Goal: Transaction & Acquisition: Book appointment/travel/reservation

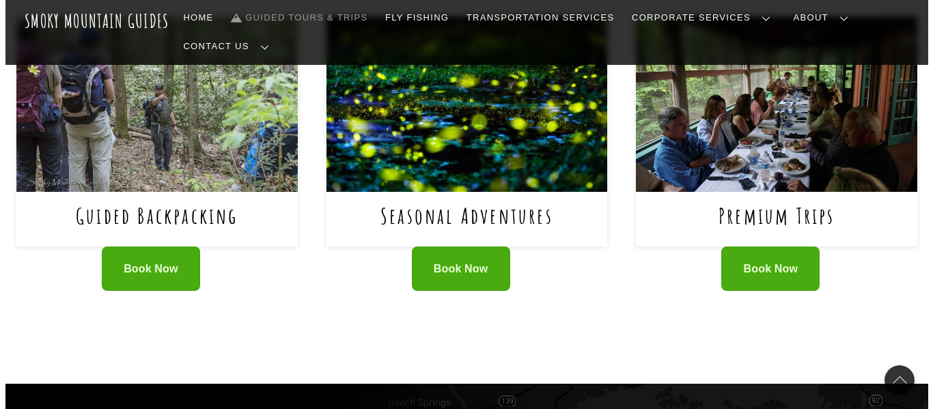
scroll to position [1001, 0]
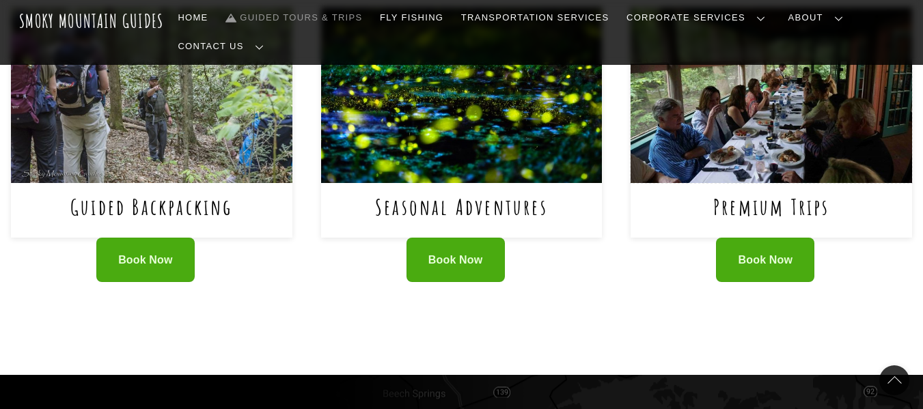
click at [781, 64] on img at bounding box center [771, 96] width 281 height 176
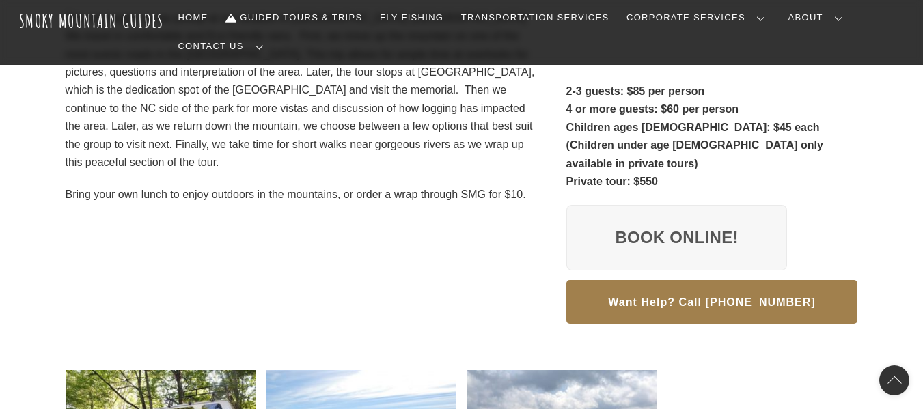
scroll to position [382, 0]
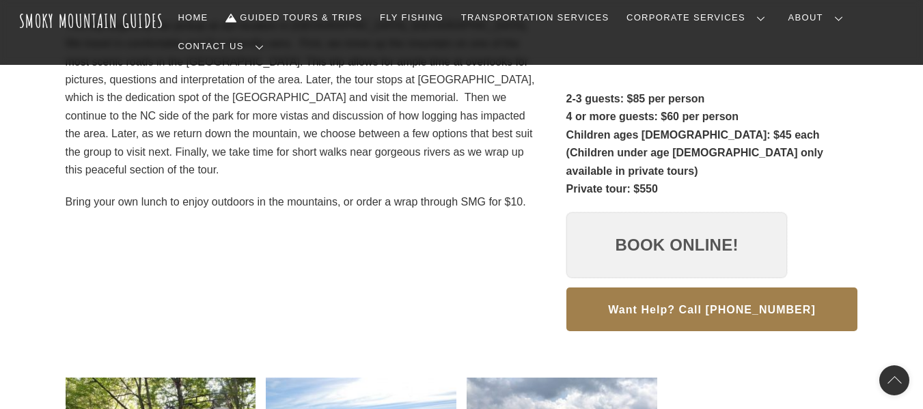
click at [682, 212] on link "Book Online!" at bounding box center [676, 245] width 221 height 66
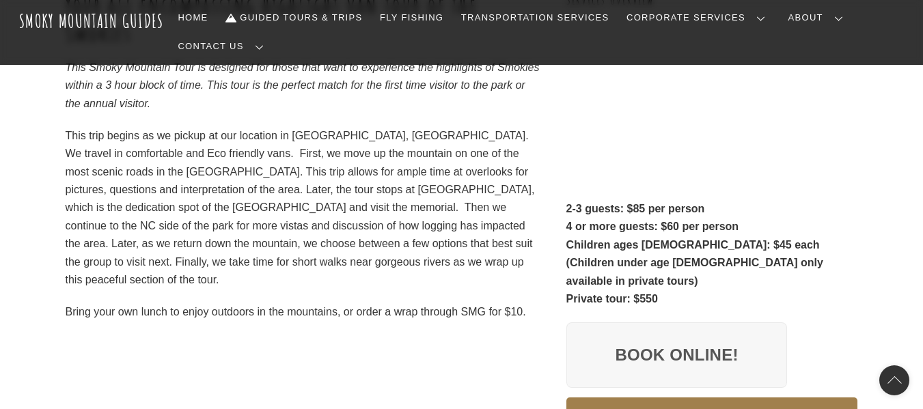
scroll to position [302, 0]
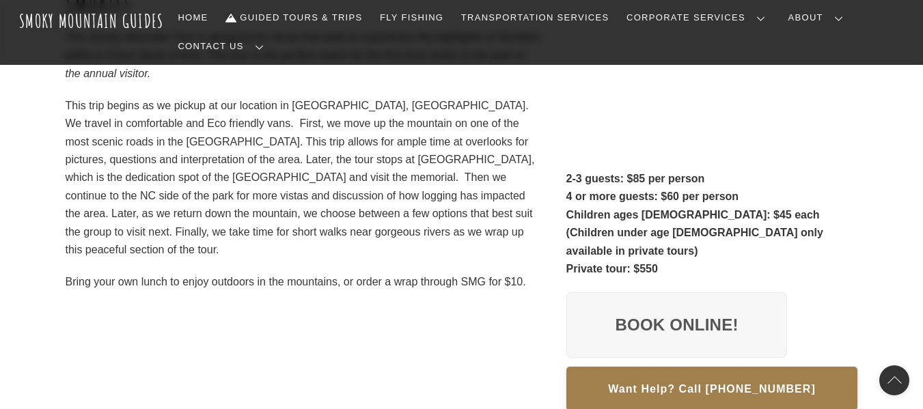
click at [785, 370] on button "Want Help? Call 865-223-5397" at bounding box center [712, 389] width 292 height 44
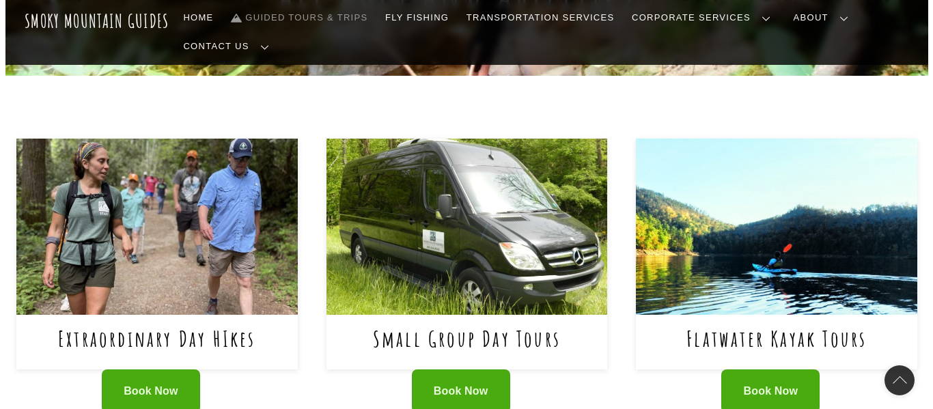
scroll to position [547, 0]
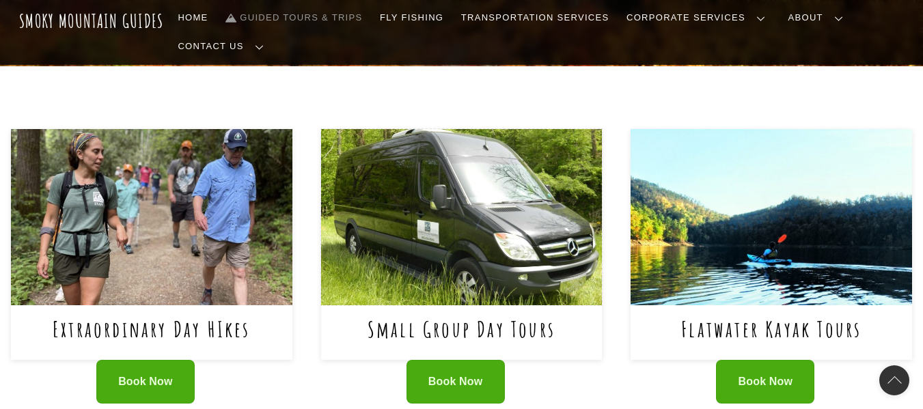
click at [465, 170] on img at bounding box center [461, 217] width 281 height 176
